Goal: Transaction & Acquisition: Purchase product/service

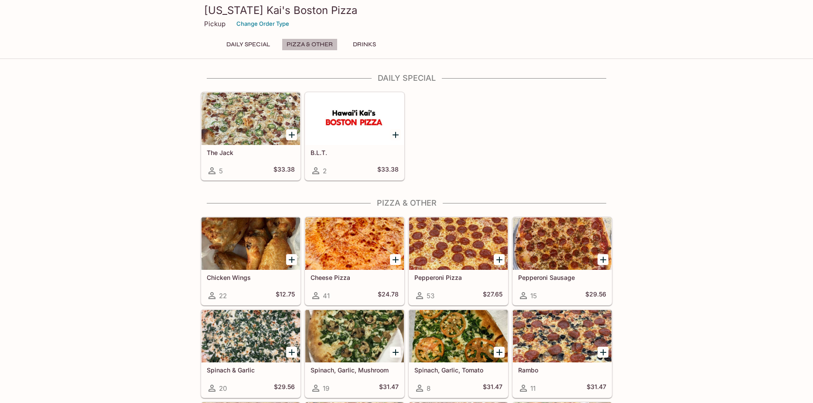
click at [307, 50] on button "Pizza & Other" at bounding box center [310, 44] width 56 height 12
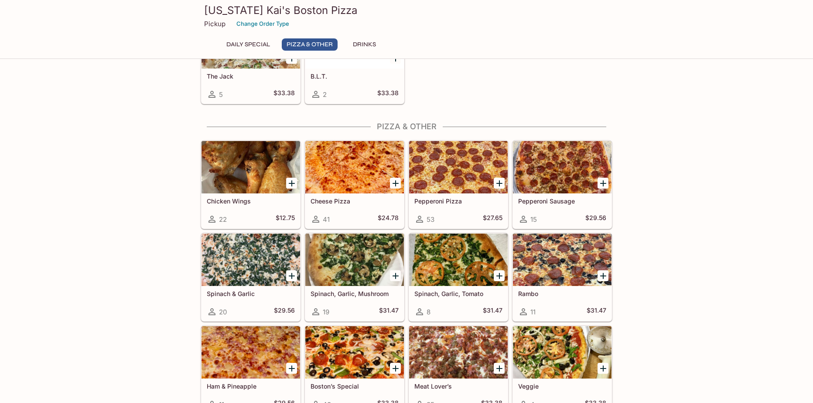
scroll to position [124, 0]
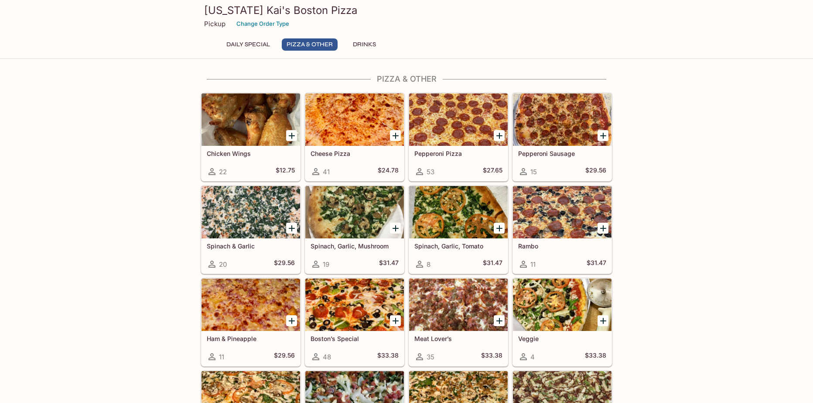
click at [497, 138] on icon "Add Pepperoni Pizza" at bounding box center [499, 135] width 10 height 10
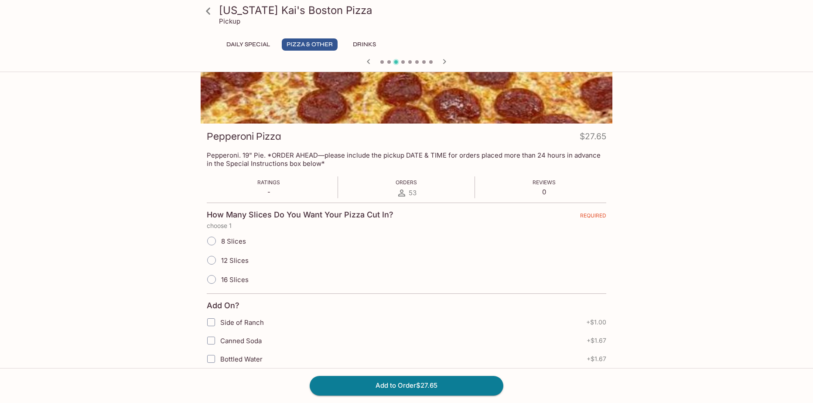
scroll to position [87, 0]
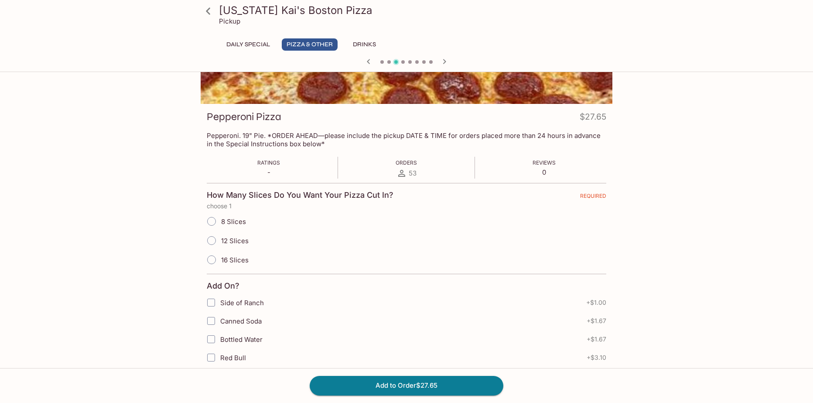
click at [229, 223] on span "8 Slices" at bounding box center [233, 221] width 25 height 8
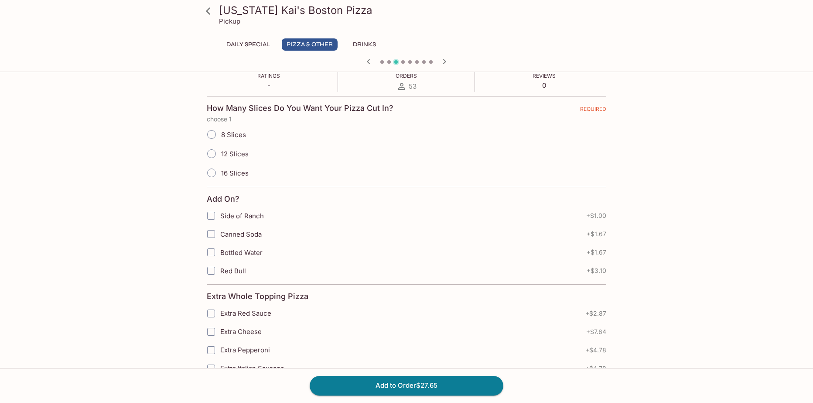
scroll to position [175, 0]
click at [213, 135] on input "8 Slices" at bounding box center [211, 134] width 18 height 18
radio input "true"
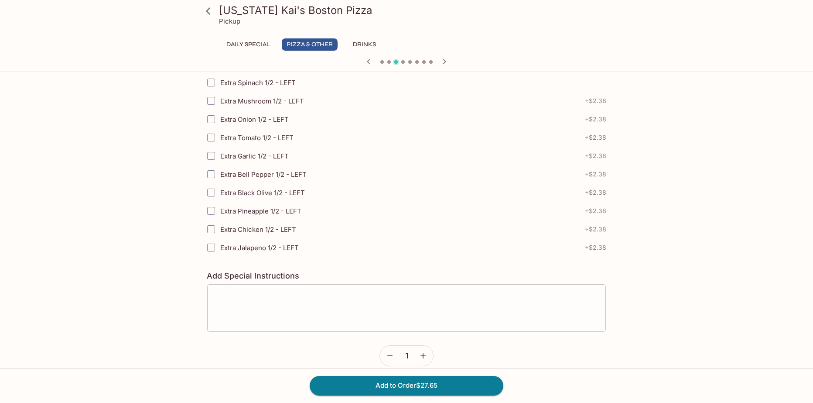
scroll to position [1215, 0]
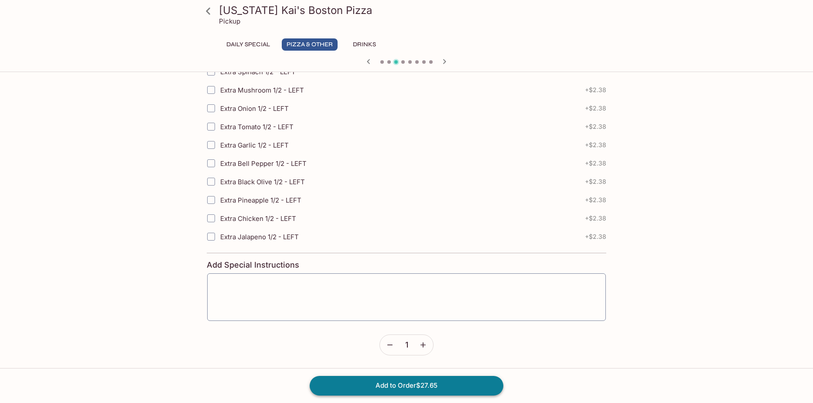
click at [402, 393] on button "Add to Order $27.65" at bounding box center [407, 385] width 194 height 19
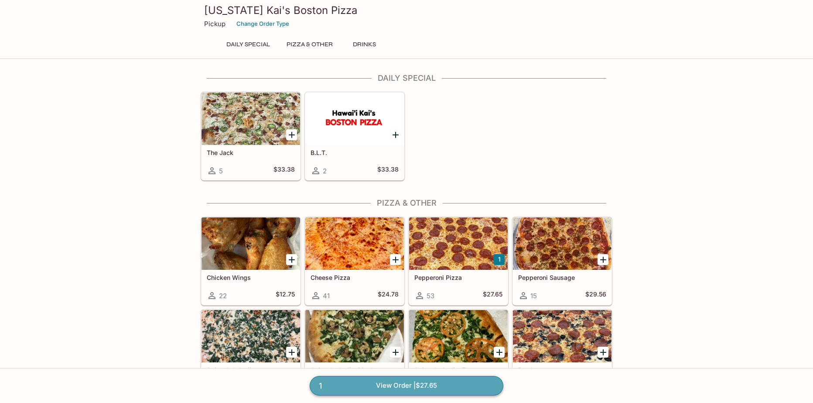
click at [417, 393] on link "1 View Order | $27.65" at bounding box center [407, 385] width 194 height 19
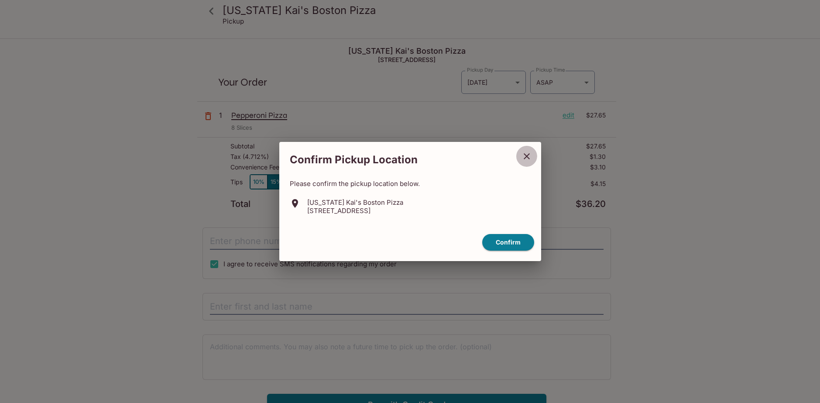
click at [531, 158] on button "close" at bounding box center [527, 156] width 22 height 22
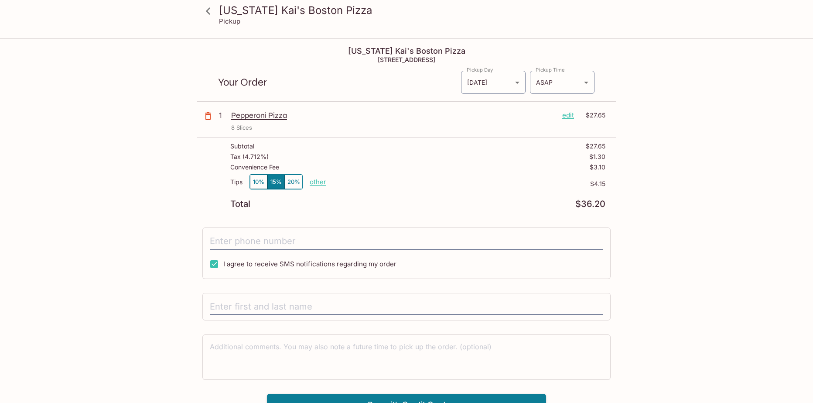
drag, startPoint x: 504, startPoint y: 192, endPoint x: 467, endPoint y: 199, distance: 37.6
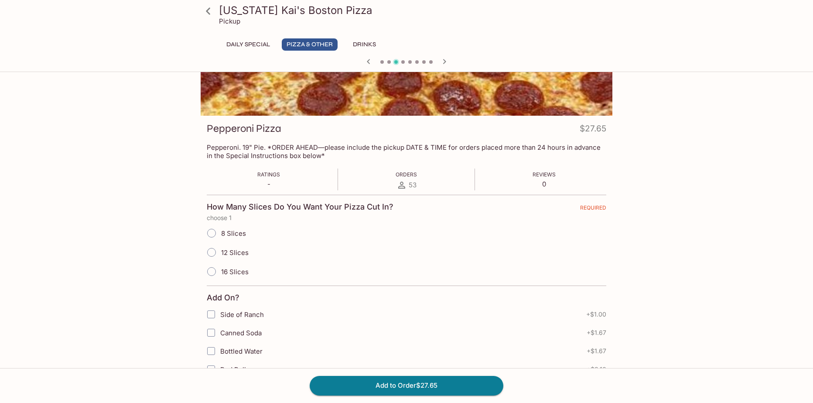
drag, startPoint x: 331, startPoint y: 238, endPoint x: 291, endPoint y: 235, distance: 39.8
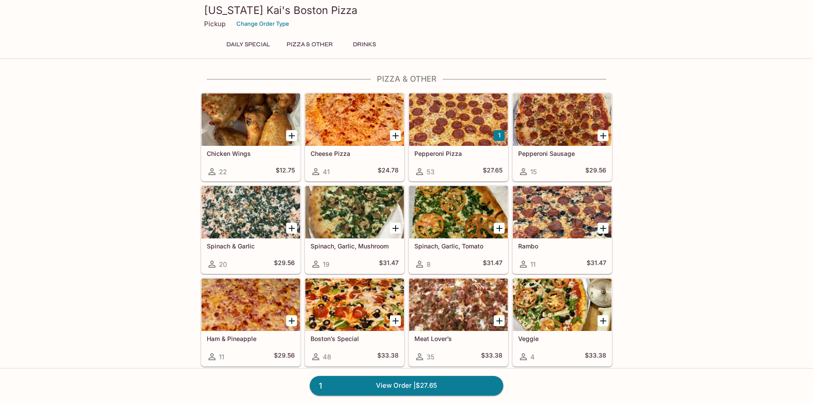
drag, startPoint x: 296, startPoint y: 285, endPoint x: 306, endPoint y: 292, distance: 11.6
